Goal: Information Seeking & Learning: Compare options

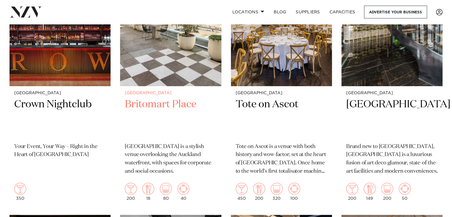
scroll to position [1843, 0]
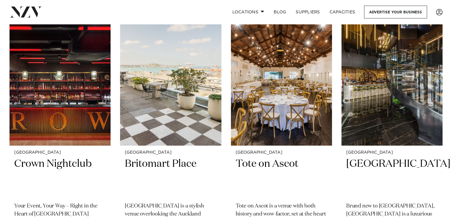
drag, startPoint x: 170, startPoint y: 156, endPoint x: 115, endPoint y: 177, distance: 59.4
click at [115, 177] on div "Auckland The Annex at 10 Madden Street The Annex at 10 Madden Street is a versa…" at bounding box center [226, 144] width 433 height 3442
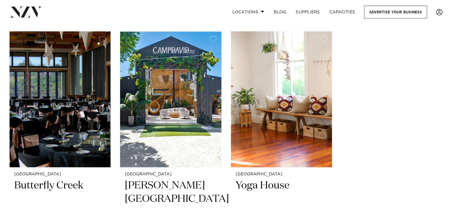
scroll to position [8174, 0]
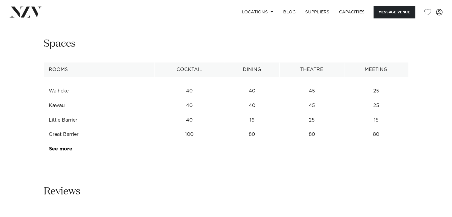
scroll to position [832, 0]
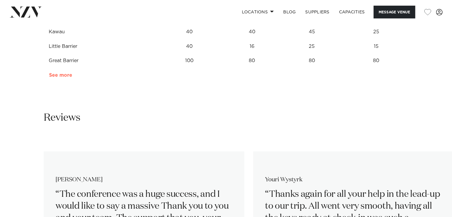
click at [68, 78] on link "See more" at bounding box center [72, 75] width 46 height 5
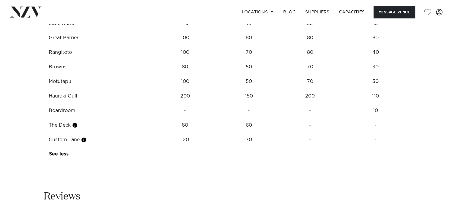
scroll to position [862, 0]
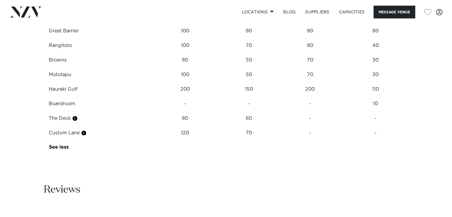
click at [184, 140] on td "120" at bounding box center [185, 133] width 71 height 15
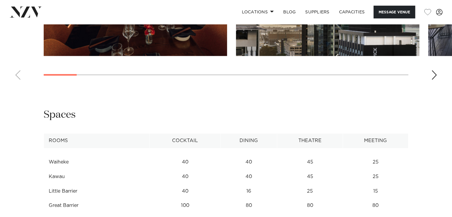
scroll to position [154, 0]
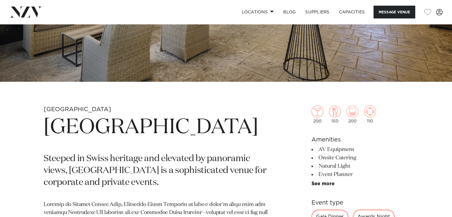
drag, startPoint x: 355, startPoint y: 160, endPoint x: 332, endPoint y: 31, distance: 130.6
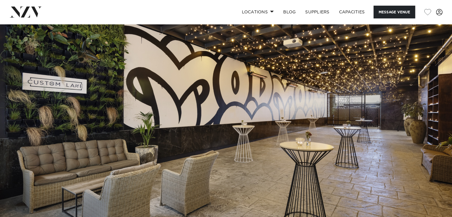
click at [272, 112] on img at bounding box center [226, 130] width 452 height 212
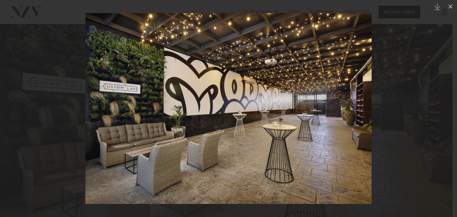
click at [375, 124] on div at bounding box center [228, 108] width 457 height 217
click at [449, 108] on link at bounding box center [446, 109] width 21 height 30
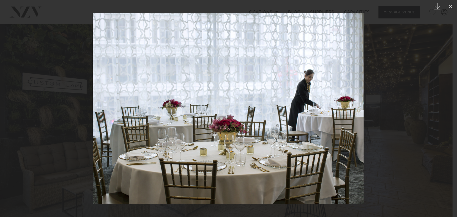
click at [442, 56] on div at bounding box center [228, 108] width 457 height 217
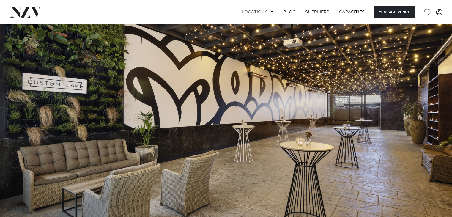
click at [270, 12] on span at bounding box center [272, 11] width 4 height 2
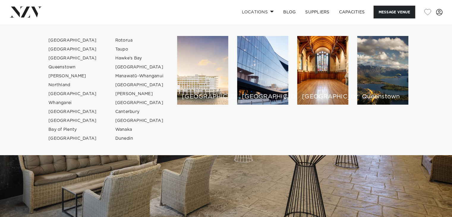
click at [214, 12] on div "Locations Auckland Wellington Christchurch Queenstown Hamilton Northland Bay of…" at bounding box center [291, 12] width 303 height 13
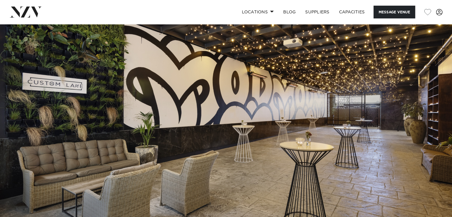
scroll to position [268, 0]
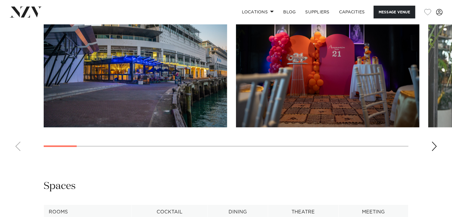
scroll to position [535, 0]
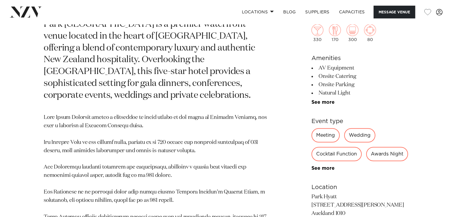
scroll to position [386, 0]
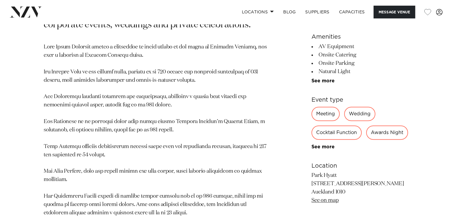
click at [342, 125] on div "Cocktail Function" at bounding box center [337, 132] width 50 height 14
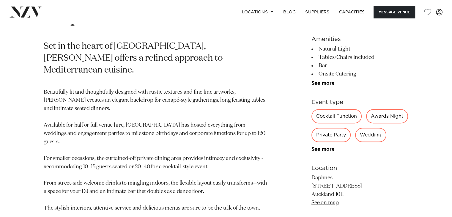
scroll to position [268, 0]
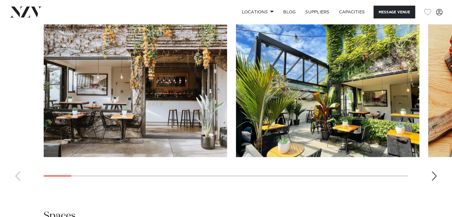
scroll to position [594, 0]
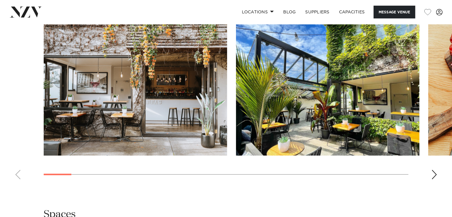
click at [437, 172] on swiper-container at bounding box center [226, 102] width 452 height 163
click at [434, 174] on div "Next slide" at bounding box center [434, 175] width 6 height 10
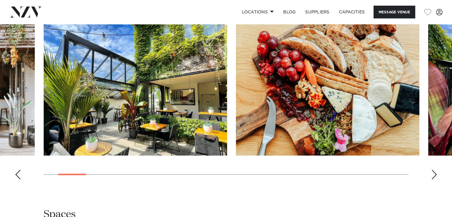
click at [434, 174] on div "Next slide" at bounding box center [434, 175] width 6 height 10
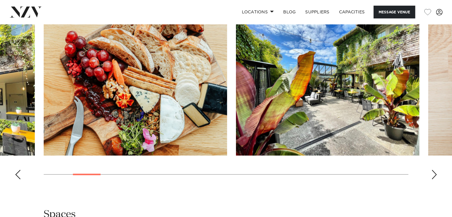
click at [434, 174] on div "Next slide" at bounding box center [434, 175] width 6 height 10
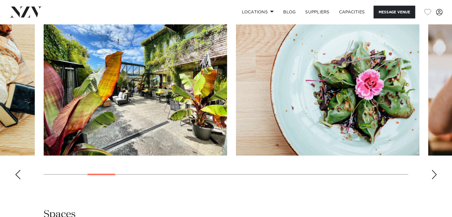
click at [434, 174] on div "Next slide" at bounding box center [434, 175] width 6 height 10
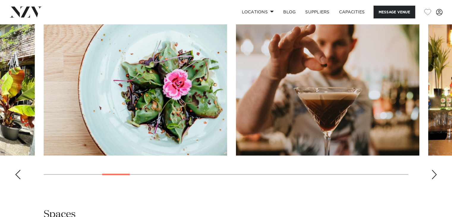
click at [434, 174] on div "Next slide" at bounding box center [434, 175] width 6 height 10
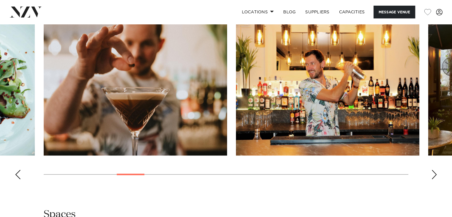
click at [434, 174] on div "Next slide" at bounding box center [434, 175] width 6 height 10
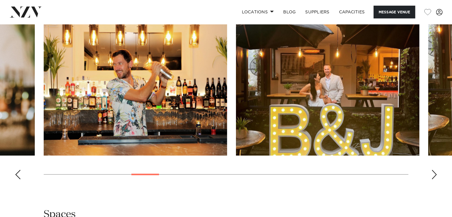
click at [434, 174] on div "Next slide" at bounding box center [434, 175] width 6 height 10
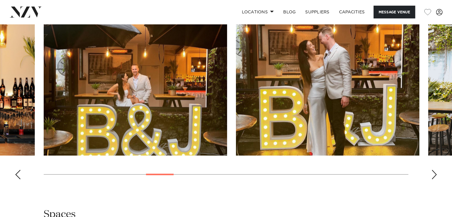
click at [434, 174] on div "Next slide" at bounding box center [434, 175] width 6 height 10
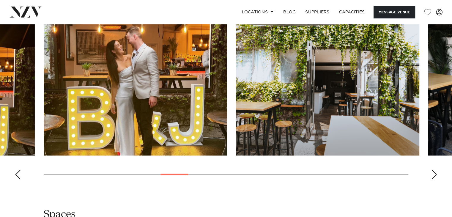
click at [434, 174] on div "Next slide" at bounding box center [434, 175] width 6 height 10
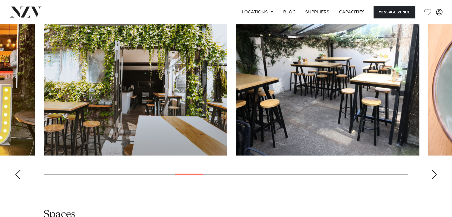
click at [434, 174] on div "Next slide" at bounding box center [434, 175] width 6 height 10
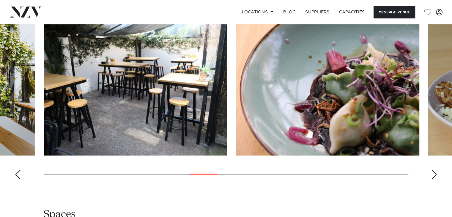
click at [434, 174] on div "Next slide" at bounding box center [434, 175] width 6 height 10
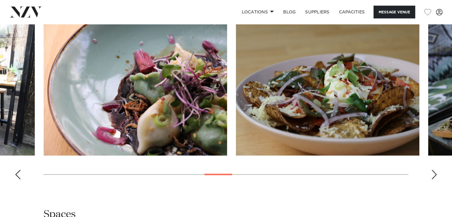
click at [434, 174] on div "Next slide" at bounding box center [434, 175] width 6 height 10
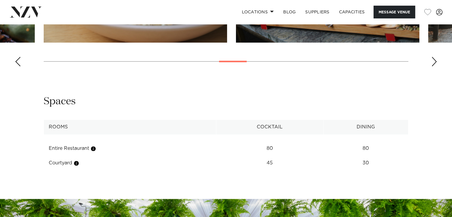
scroll to position [773, 0]
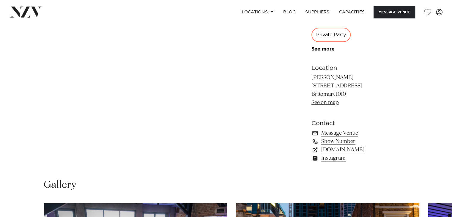
scroll to position [446, 0]
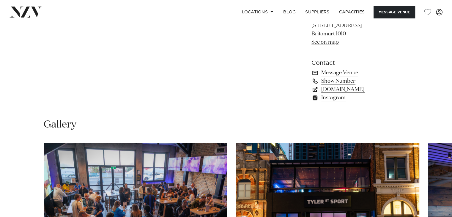
click at [357, 88] on link "www.tylerst.co.nz" at bounding box center [360, 89] width 97 height 8
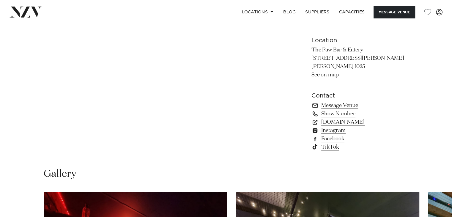
scroll to position [416, 0]
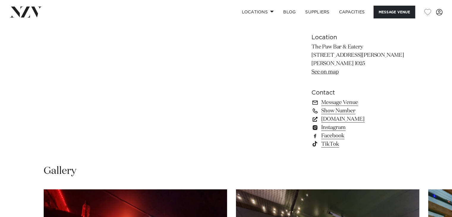
click at [359, 119] on link "www.thepawbar.co.nz" at bounding box center [360, 119] width 97 height 8
